Goal: Transaction & Acquisition: Download file/media

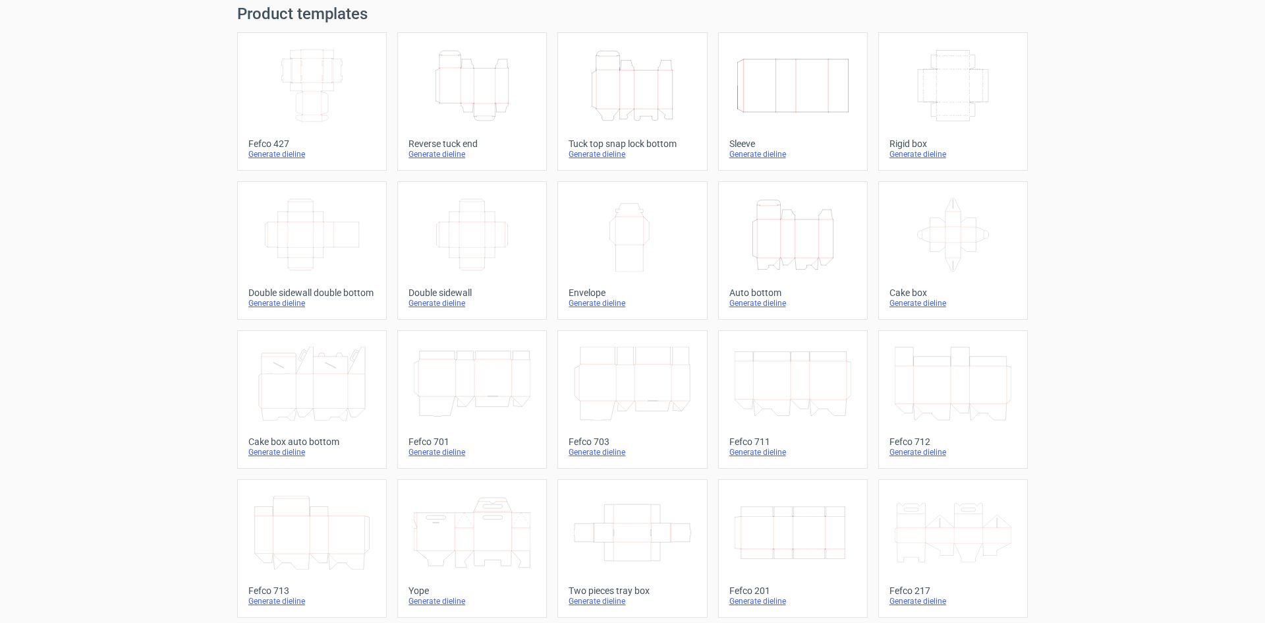
scroll to position [66, 0]
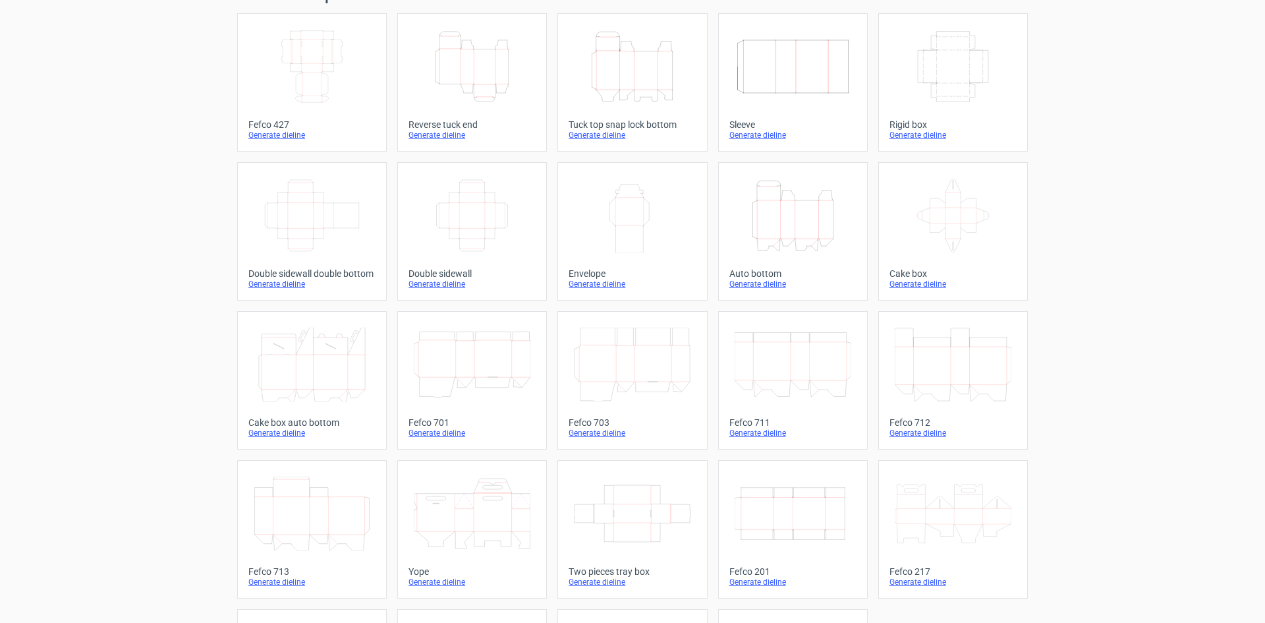
click at [509, 68] on icon "Height Depth Width" at bounding box center [472, 67] width 117 height 74
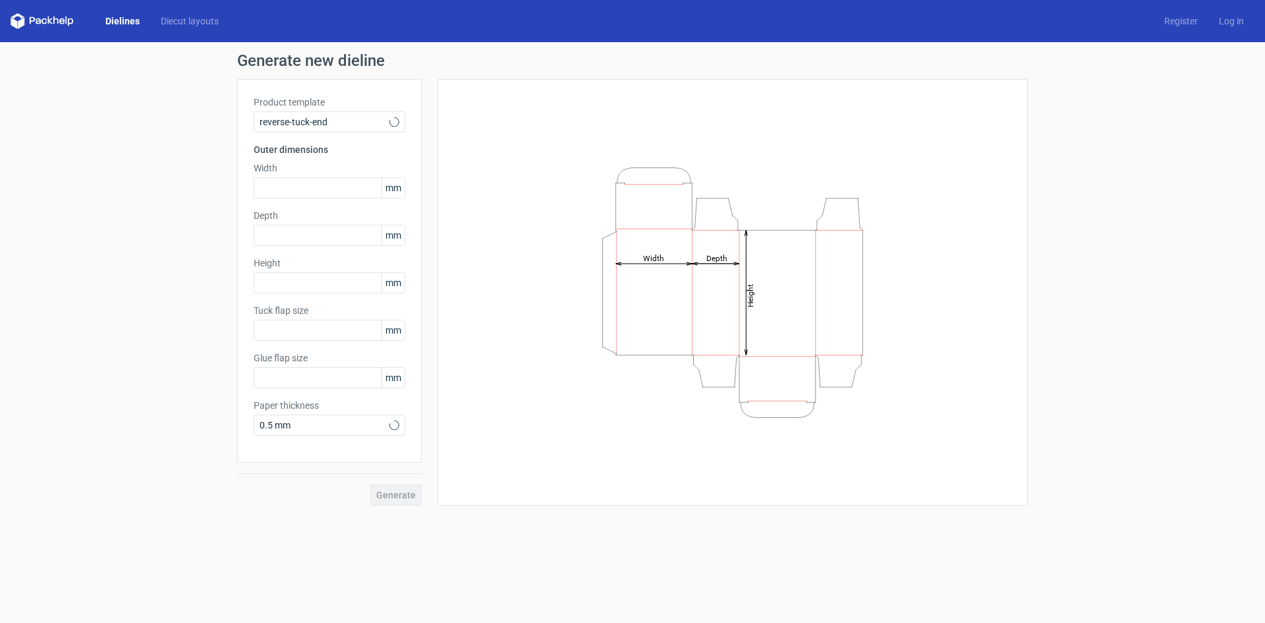
type input "15"
type input "10"
click at [327, 186] on input "text" at bounding box center [330, 187] width 152 height 21
type input "100"
type input "120"
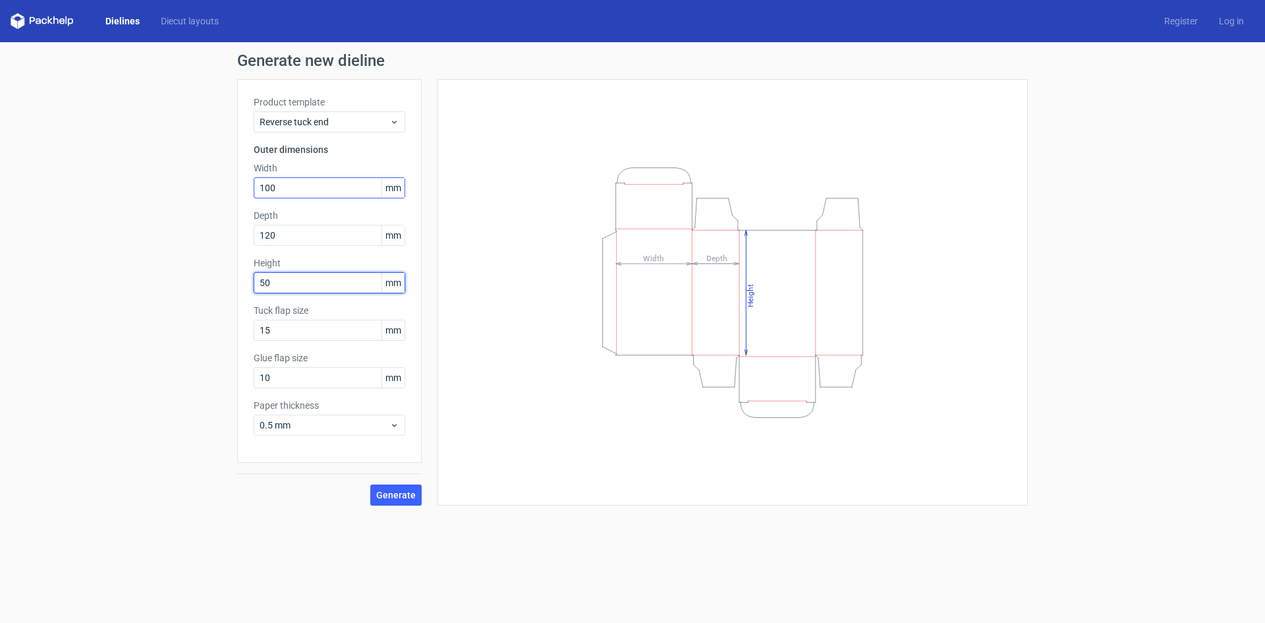
click at [370, 484] on button "Generate" at bounding box center [395, 494] width 51 height 21
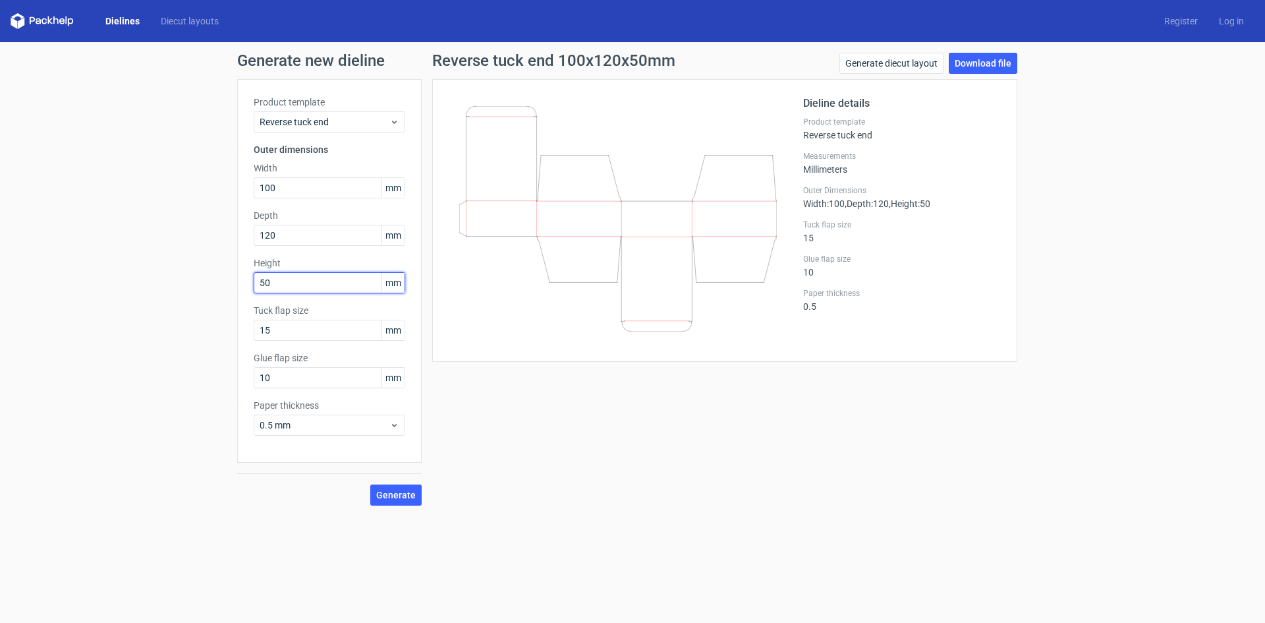
drag, startPoint x: 291, startPoint y: 283, endPoint x: 245, endPoint y: 295, distance: 47.5
click at [245, 295] on div "Product template Reverse tuck end Outer dimensions Width 100 mm Depth 120 mm He…" at bounding box center [329, 270] width 184 height 383
type input "205"
click at [370, 484] on button "Generate" at bounding box center [395, 494] width 51 height 21
click at [971, 56] on link "Download file" at bounding box center [983, 63] width 69 height 21
